Goal: Transaction & Acquisition: Purchase product/service

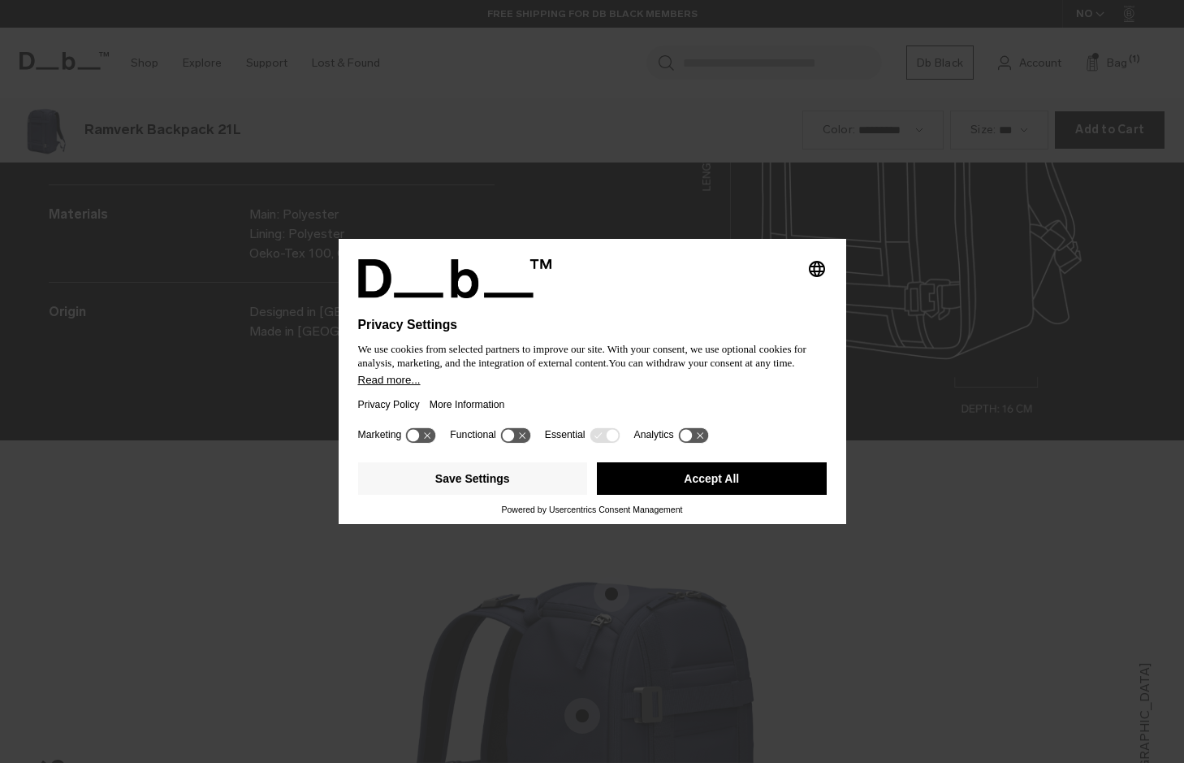
scroll to position [2288, 0]
